Goal: Find contact information: Find contact information

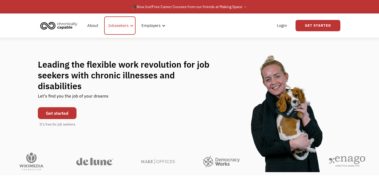
click at [120, 26] on div "Jobseekers" at bounding box center [118, 25] width 21 height 6
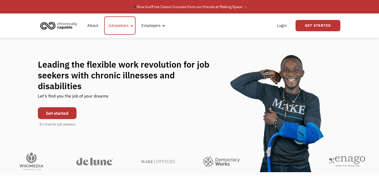
click at [123, 25] on div "Jobseekers" at bounding box center [118, 25] width 21 height 6
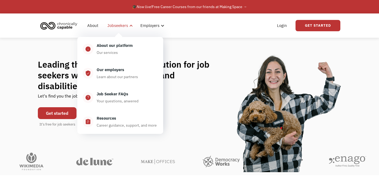
click at [121, 46] on div "About our platform" at bounding box center [115, 45] width 36 height 6
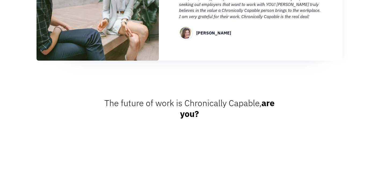
scroll to position [736, 0]
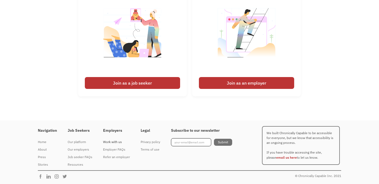
click at [114, 141] on div "Work with us" at bounding box center [116, 141] width 27 height 6
click at [277, 158] on link "email us here" at bounding box center [286, 157] width 21 height 4
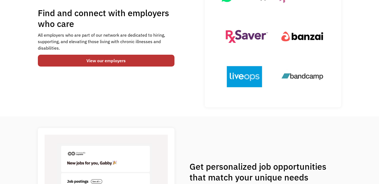
scroll to position [0, 0]
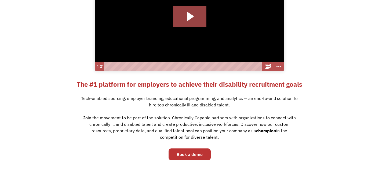
scroll to position [81, 0]
